Goal: Task Accomplishment & Management: Manage account settings

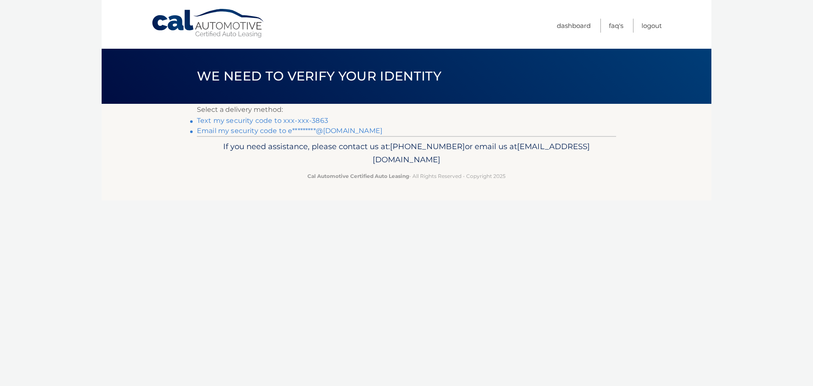
click at [259, 120] on link "Text my security code to xxx-xxx-3863" at bounding box center [262, 120] width 131 height 8
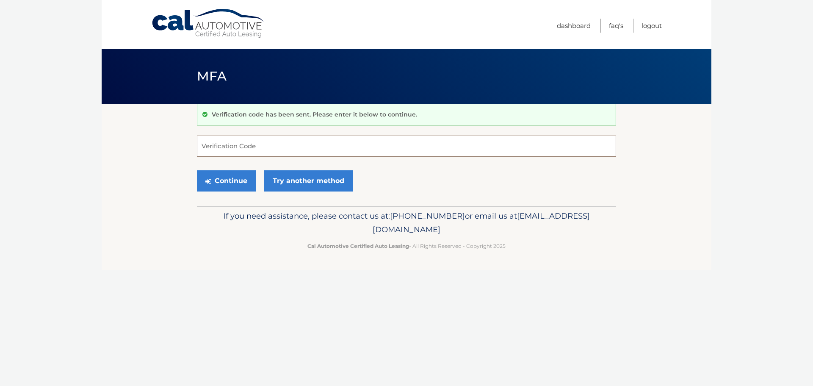
click at [247, 146] on input "Verification Code" at bounding box center [406, 146] width 419 height 21
type input "775999"
click at [197, 170] on button "Continue" at bounding box center [226, 180] width 59 height 21
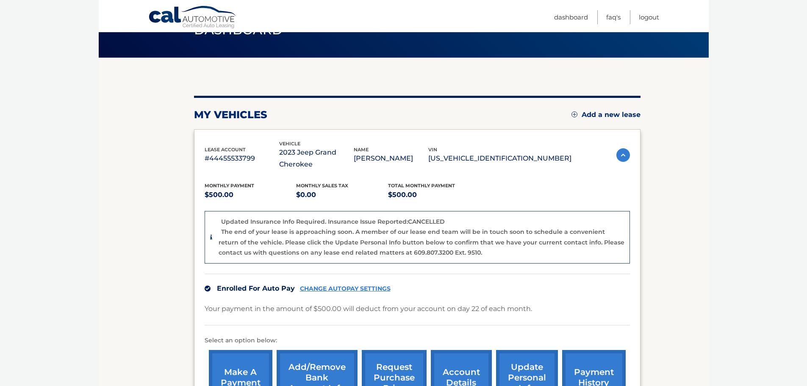
scroll to position [85, 0]
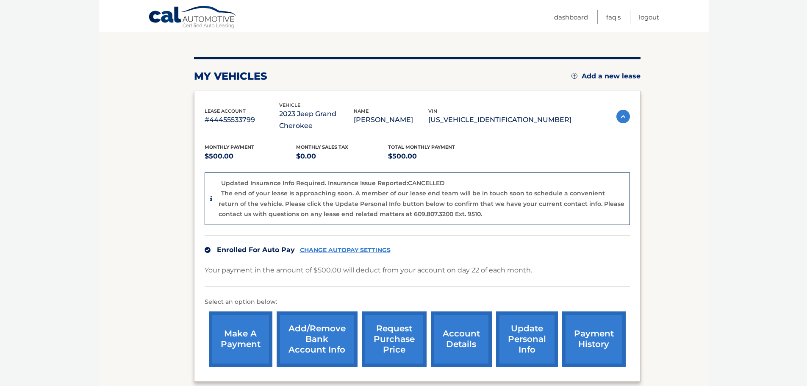
click at [657, 226] on section "my vehicles Add a new lease lease account #44455533799 vehicle 2023 Jeep Grand …" at bounding box center [404, 213] width 610 height 388
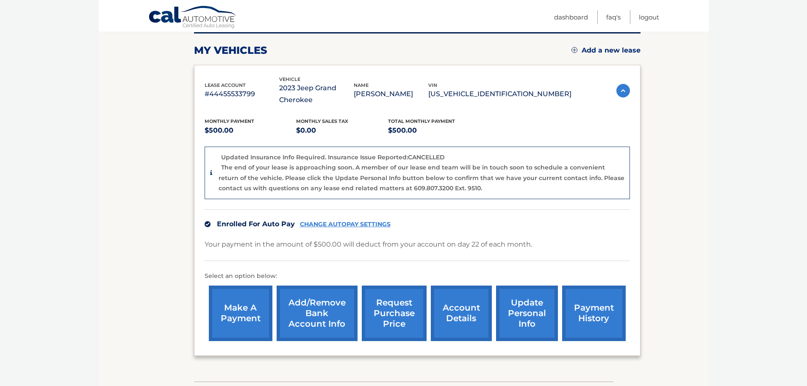
scroll to position [127, 0]
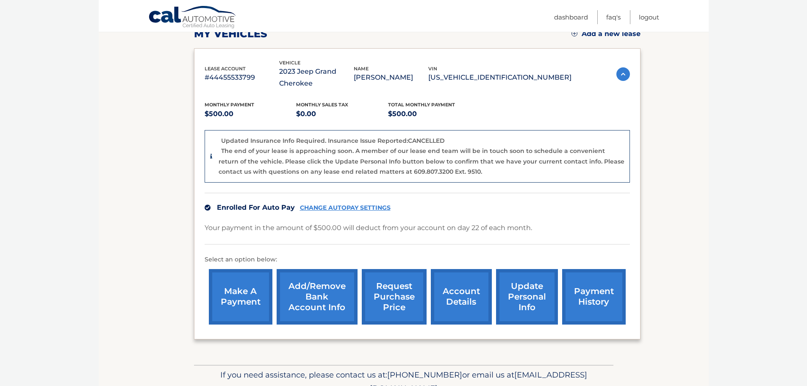
click at [693, 191] on section "my vehicles Add a new lease lease account #44455533799 vehicle 2023 Jeep Grand …" at bounding box center [404, 171] width 610 height 388
click at [709, 182] on body "Cal Automotive Menu Dashboard FAQ's Logout" at bounding box center [403, 66] width 807 height 386
